Goal: Navigation & Orientation: Find specific page/section

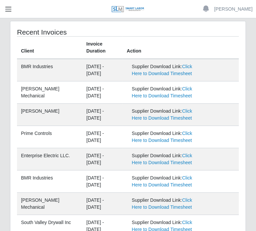
click at [8, 8] on span "button" at bounding box center [8, 9] width 9 height 8
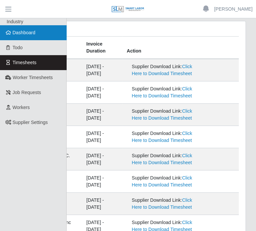
click at [30, 35] on span "Dashboard" at bounding box center [24, 32] width 23 height 5
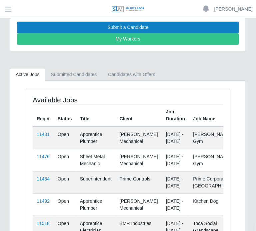
scroll to position [29, 0]
